Goal: Information Seeking & Learning: Learn about a topic

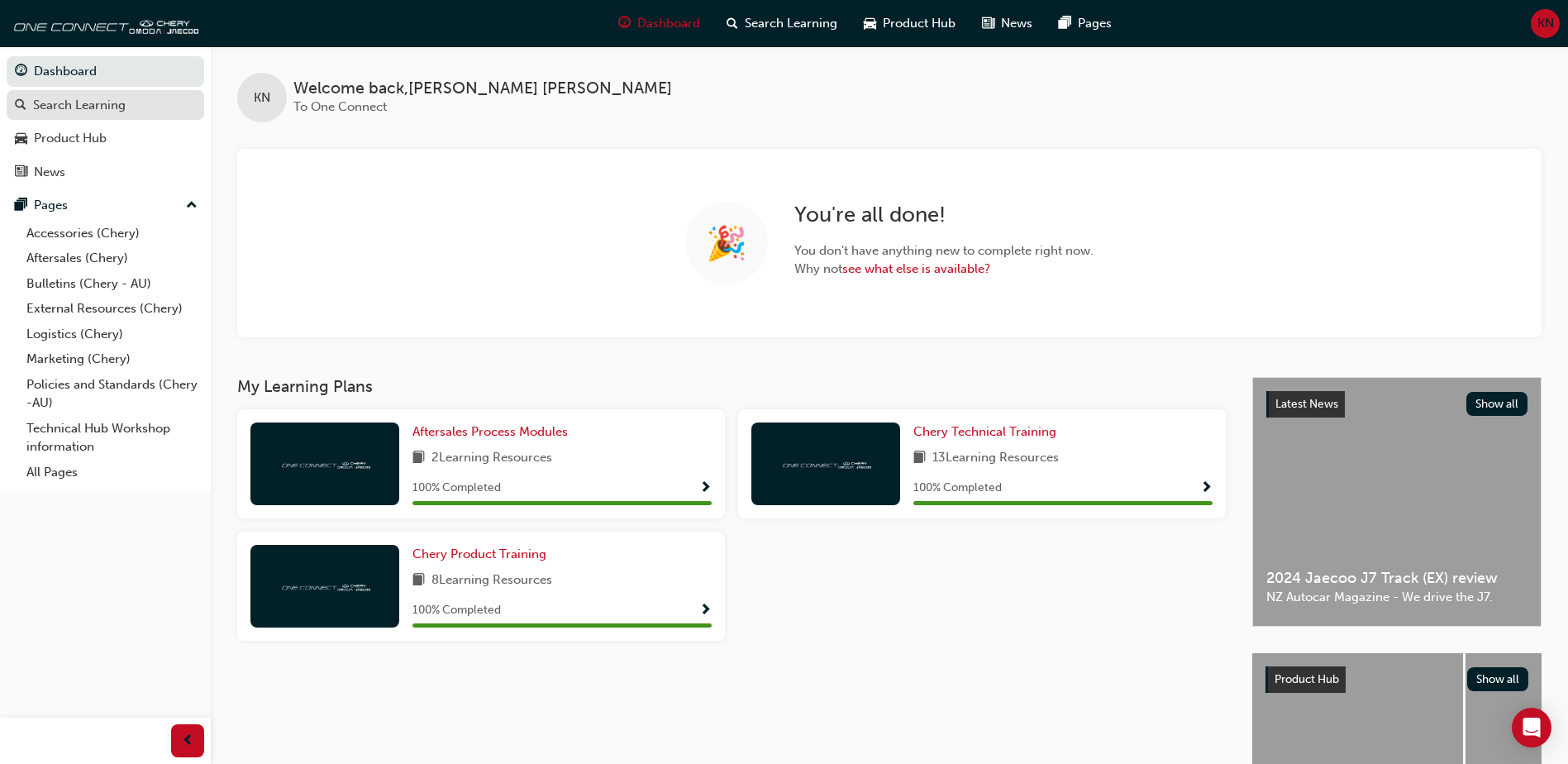
click at [103, 114] on div "Search Learning" at bounding box center [79, 106] width 93 height 19
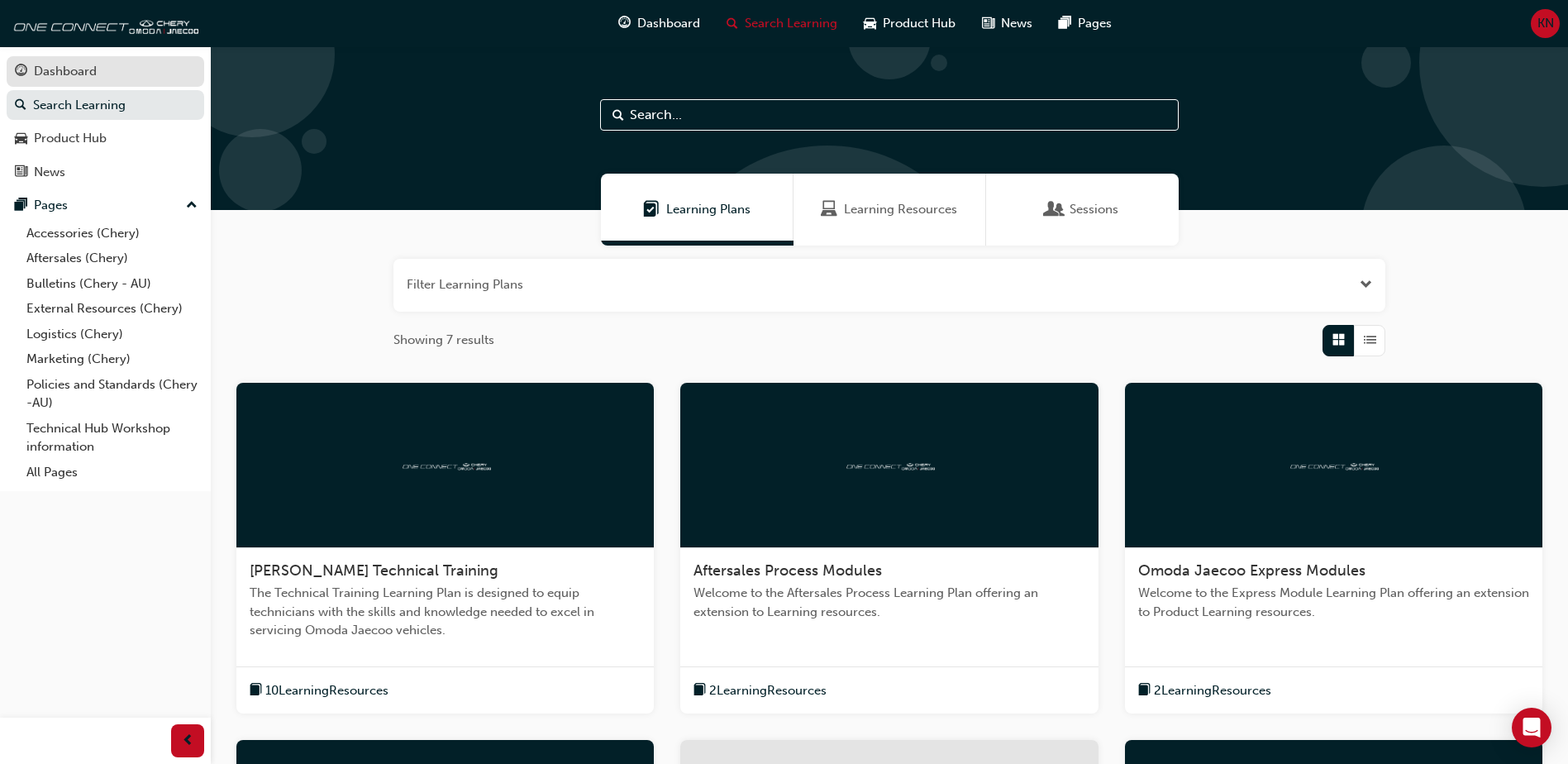
click at [55, 76] on div "Dashboard" at bounding box center [65, 71] width 63 height 19
